Goal: Information Seeking & Learning: Learn about a topic

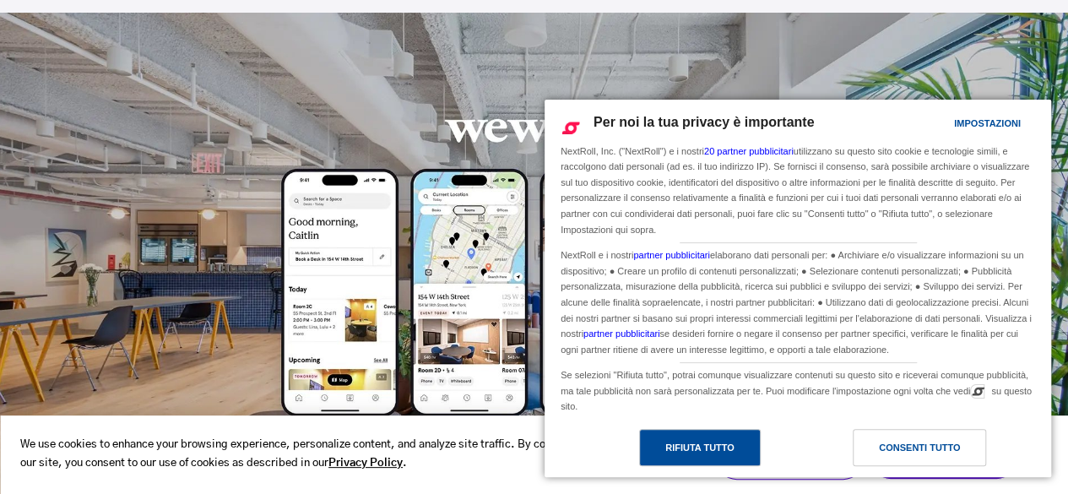
click at [742, 443] on div "Rifiuta tutto" at bounding box center [700, 447] width 122 height 37
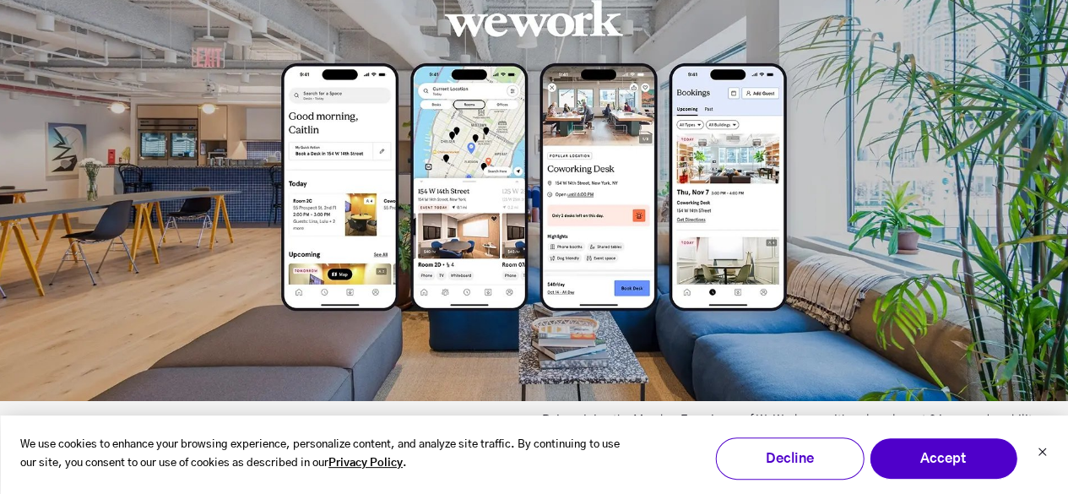
scroll to position [606, 0]
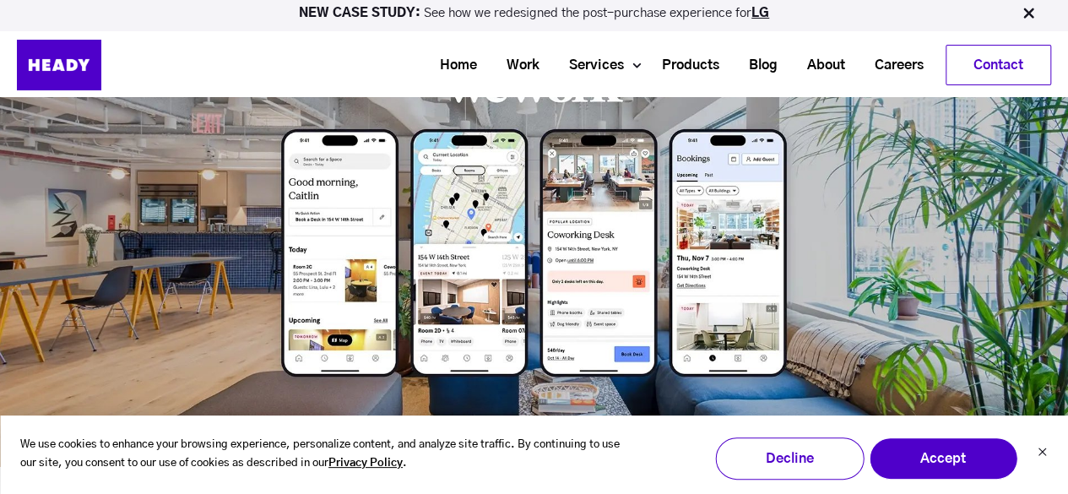
scroll to position [548, 0]
